Goal: Task Accomplishment & Management: Manage account settings

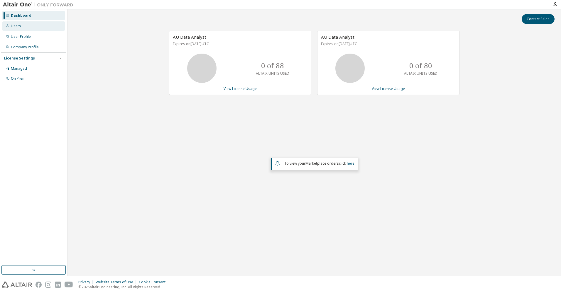
click at [20, 26] on div "Users" at bounding box center [16, 26] width 10 height 5
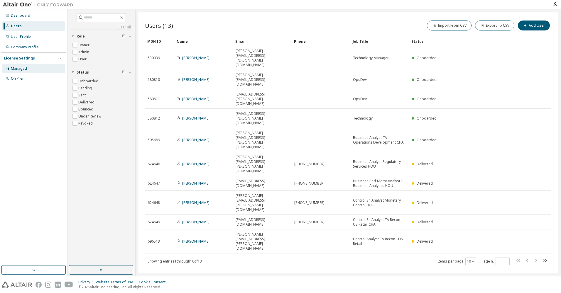
click at [23, 67] on div "Managed" at bounding box center [19, 68] width 16 height 5
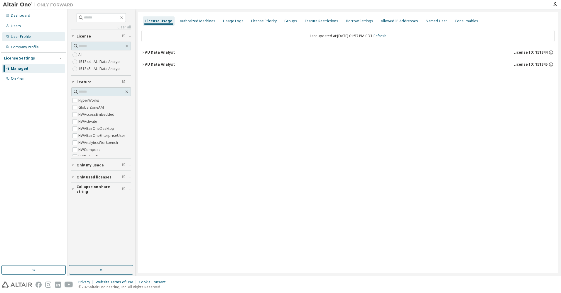
click at [18, 35] on div "User Profile" at bounding box center [21, 36] width 20 height 5
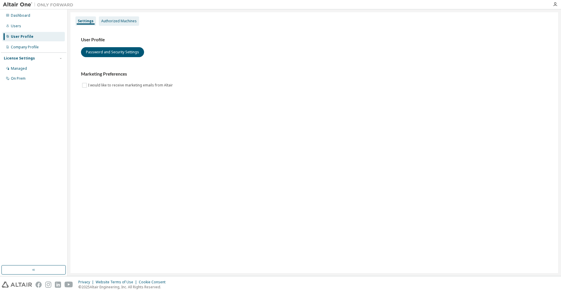
drag, startPoint x: 110, startPoint y: 21, endPoint x: 128, endPoint y: 22, distance: 17.4
click at [110, 21] on div "Authorized Machines" at bounding box center [119, 21] width 36 height 5
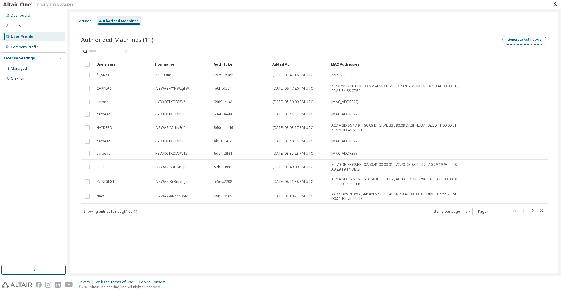
click at [517, 42] on button "Generate Auth Code" at bounding box center [524, 40] width 44 height 10
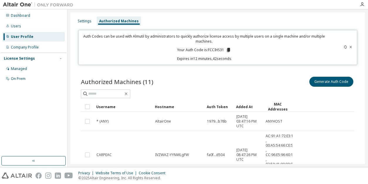
click at [214, 51] on p "Your Auth Code is: FCCIHS31" at bounding box center [204, 49] width 54 height 5
copy p "FCCIHS31"
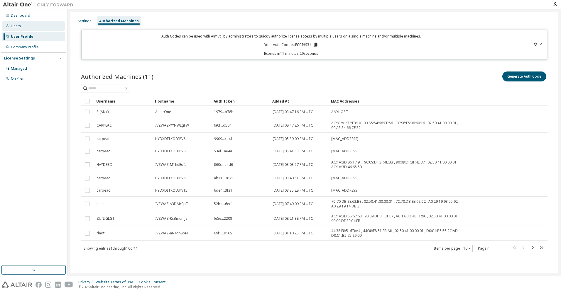
click at [19, 26] on div "Users" at bounding box center [16, 26] width 10 height 5
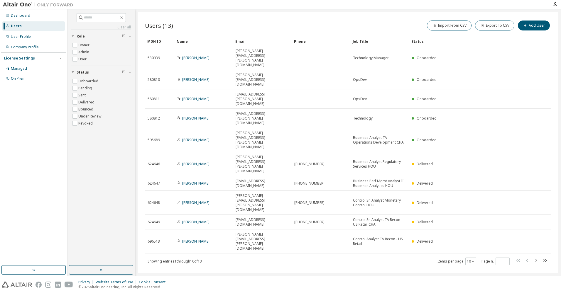
click at [197, 217] on div "Users (13) Import From CSV Export To CSV Add User Clear Load Save Save As Field…" at bounding box center [348, 142] width 420 height 261
